Goal: Task Accomplishment & Management: Manage account settings

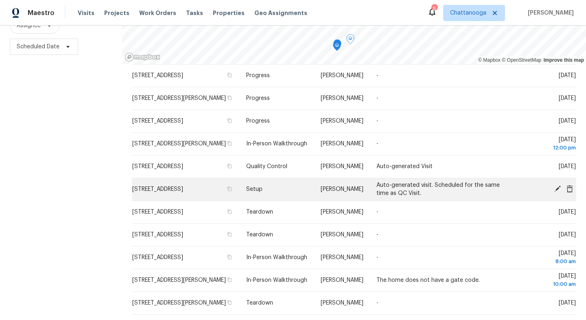
scroll to position [440, 0]
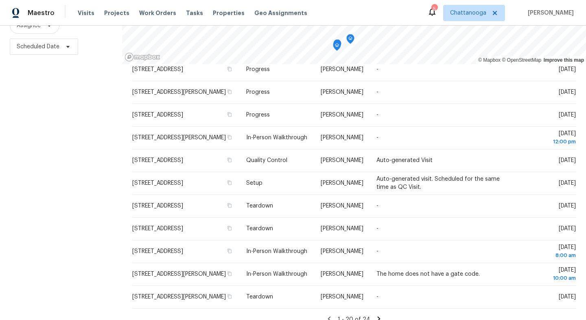
click at [377, 317] on icon at bounding box center [378, 319] width 3 height 4
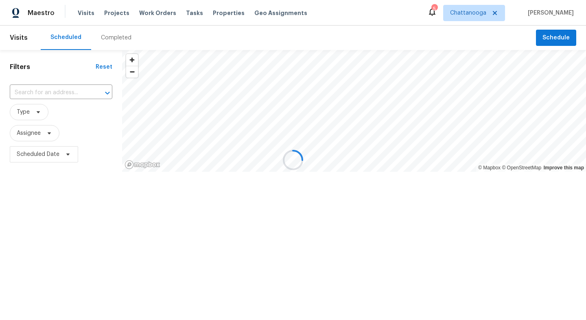
scroll to position [0, 0]
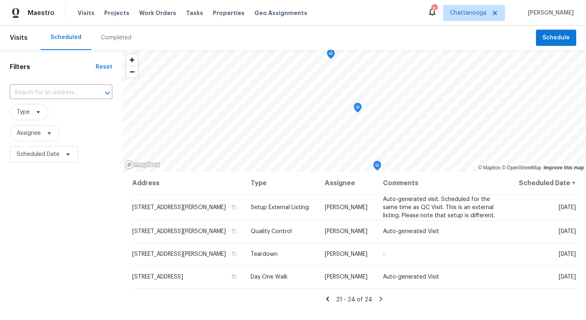
click at [329, 300] on icon at bounding box center [327, 299] width 3 height 4
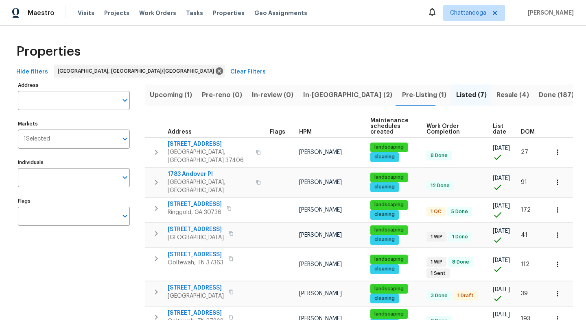
scroll to position [35, 0]
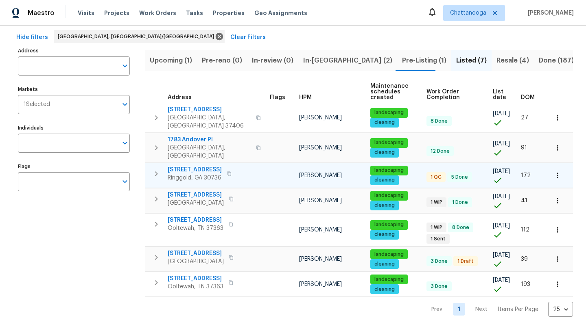
click at [208, 166] on span "2578 Poplar Springs Rd" at bounding box center [195, 170] width 54 height 8
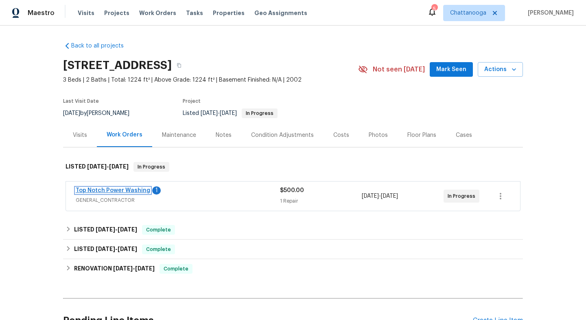
click at [139, 188] on link "Top Notch Power Washing" at bounding box center [113, 191] width 74 height 6
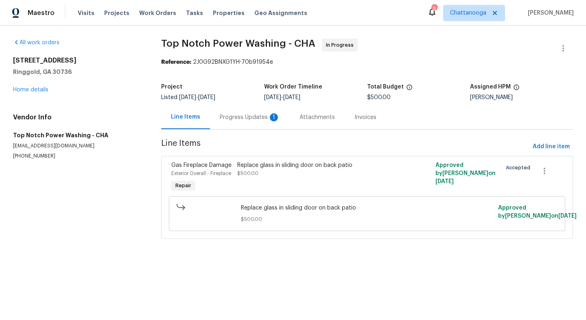
click at [242, 116] on div "Progress Updates 1" at bounding box center [250, 117] width 60 height 8
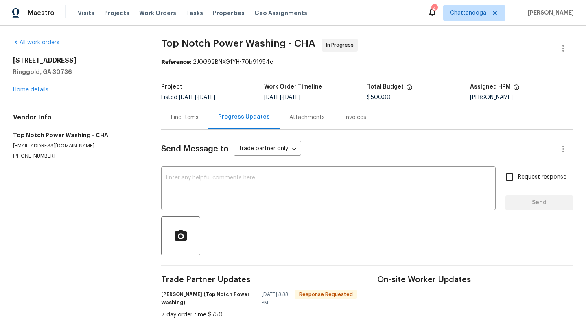
scroll to position [22, 0]
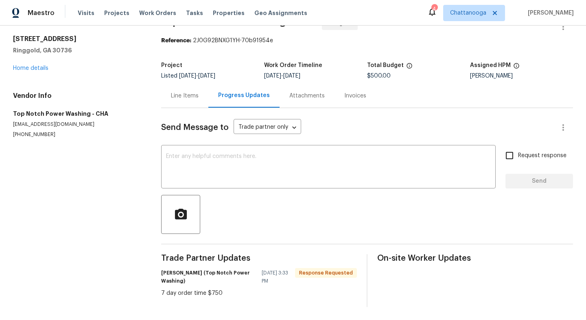
click at [183, 89] on div "Line Items" at bounding box center [184, 96] width 47 height 24
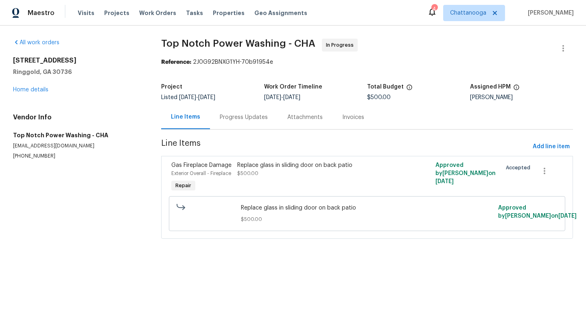
click at [282, 166] on div "Replace glass in sliding door on back patio" at bounding box center [317, 165] width 160 height 8
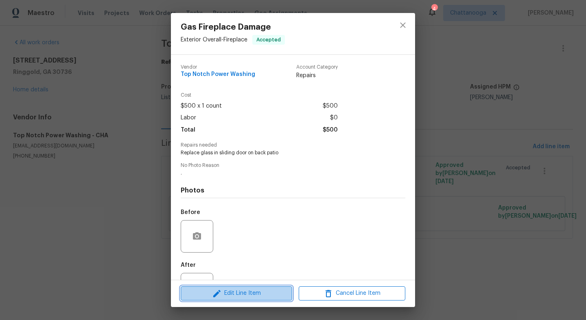
click at [246, 296] on span "Edit Line Item" at bounding box center [236, 294] width 107 height 10
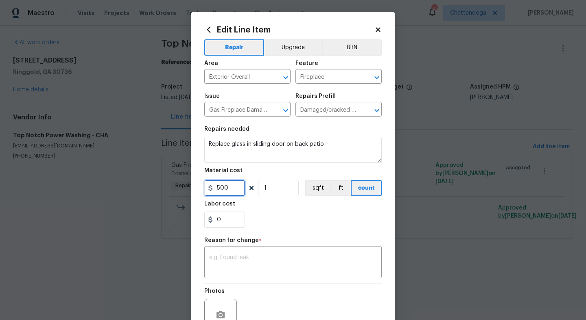
click at [226, 193] on input "500" at bounding box center [224, 188] width 41 height 16
type input "750"
click at [275, 262] on textarea at bounding box center [293, 263] width 168 height 17
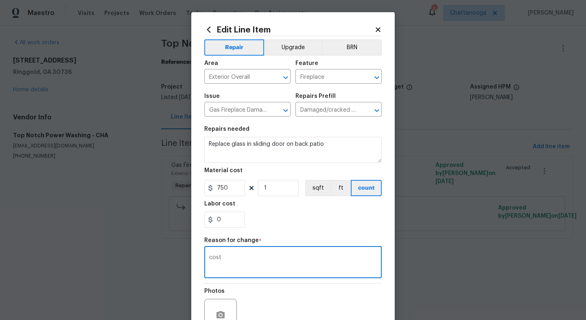
type textarea "cost"
click at [299, 229] on section "Repairs needed Replace glass in sliding door on back patio Material cost 750 1 …" at bounding box center [292, 177] width 177 height 111
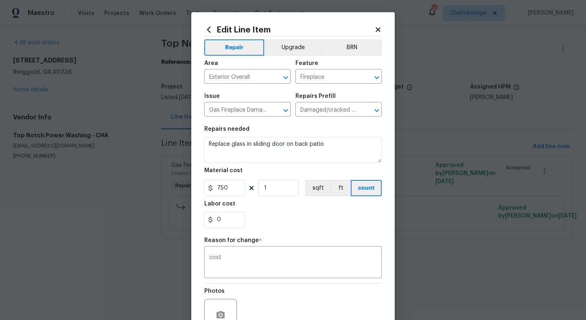
scroll to position [81, 0]
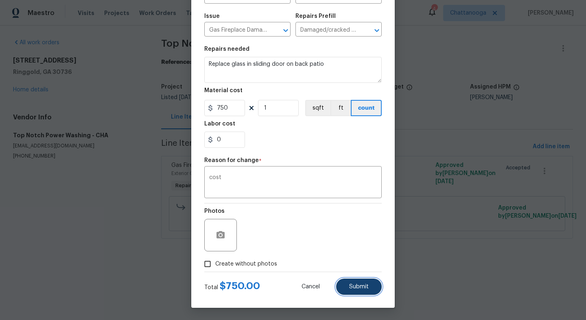
click at [355, 279] on button "Submit" at bounding box center [359, 287] width 46 height 16
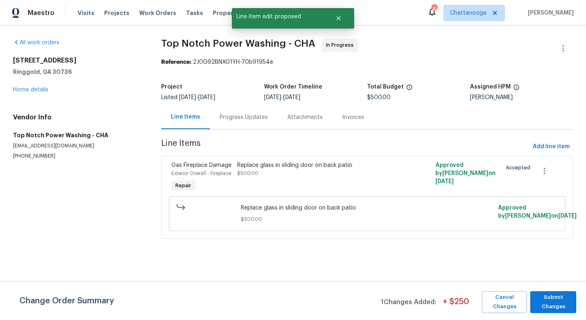
scroll to position [0, 0]
click at [567, 305] on span "Submit Changes" at bounding box center [553, 302] width 38 height 19
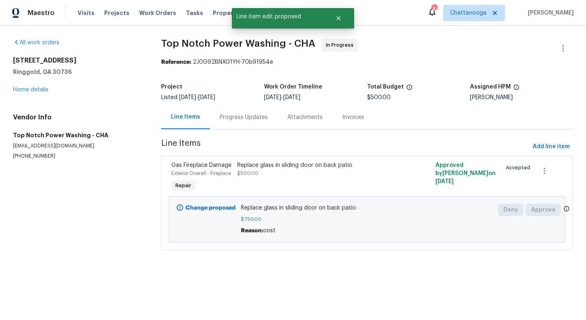
click at [28, 96] on div "All work orders 2578 Poplar Springs Rd Ringgold, GA 30736 Home details Vendor I…" at bounding box center [77, 99] width 129 height 121
click at [34, 87] on link "Home details" at bounding box center [30, 90] width 35 height 6
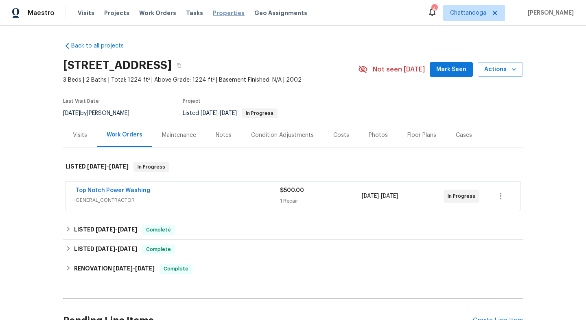
click at [213, 15] on span "Properties" at bounding box center [229, 13] width 32 height 8
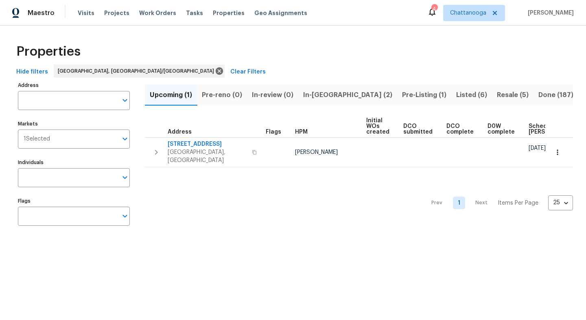
click at [456, 95] on span "Listed (6)" at bounding box center [471, 94] width 31 height 11
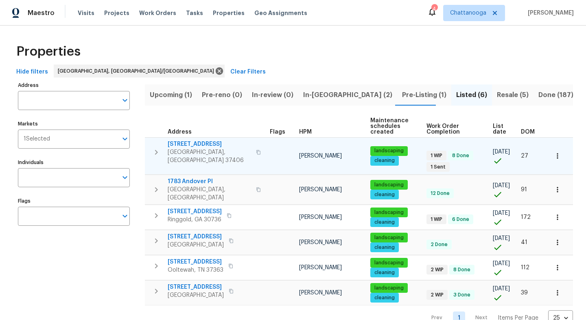
click at [188, 146] on span "[STREET_ADDRESS]" at bounding box center [209, 144] width 83 height 8
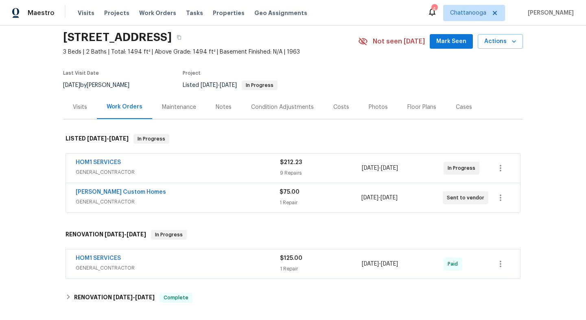
scroll to position [56, 0]
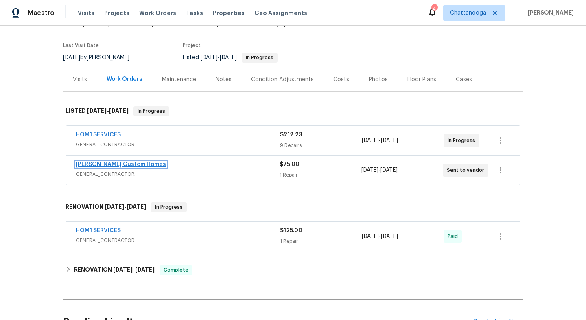
click at [99, 165] on link "[PERSON_NAME] Custom Homes" at bounding box center [121, 165] width 90 height 6
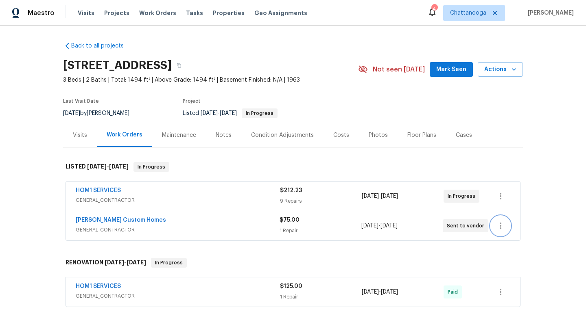
click at [501, 232] on button "button" at bounding box center [500, 226] width 20 height 20
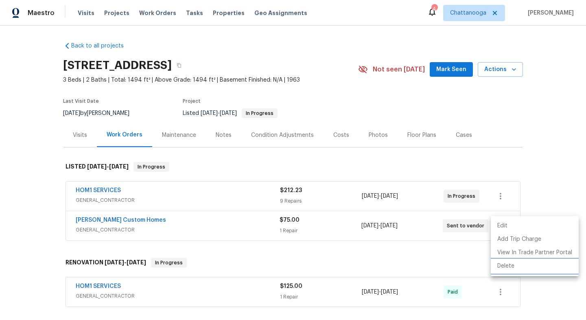
click at [512, 268] on li "Delete" at bounding box center [534, 266] width 88 height 13
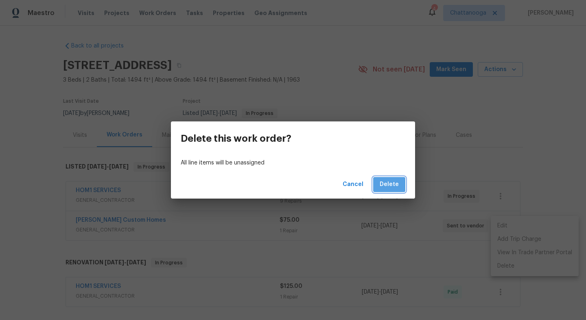
click at [395, 186] on span "Delete" at bounding box center [388, 185] width 19 height 10
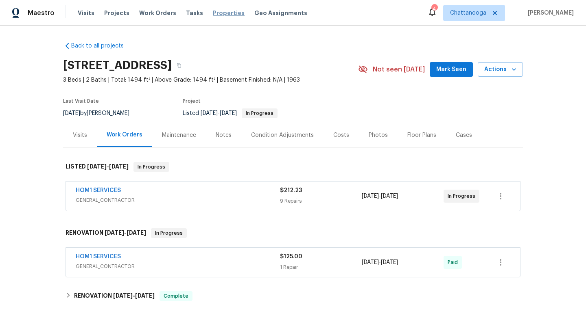
click at [214, 11] on span "Properties" at bounding box center [229, 13] width 32 height 8
